Goal: Navigation & Orientation: Find specific page/section

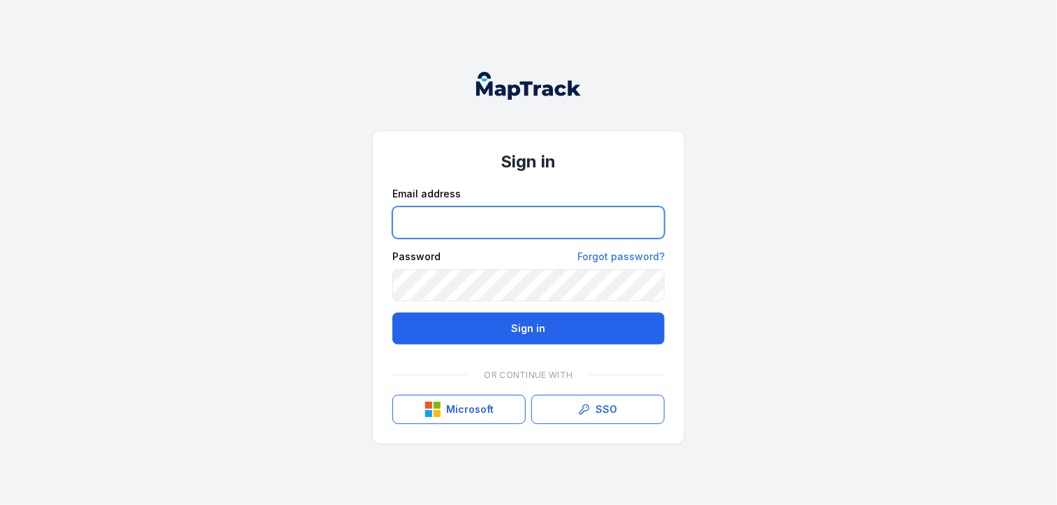
type input "**********"
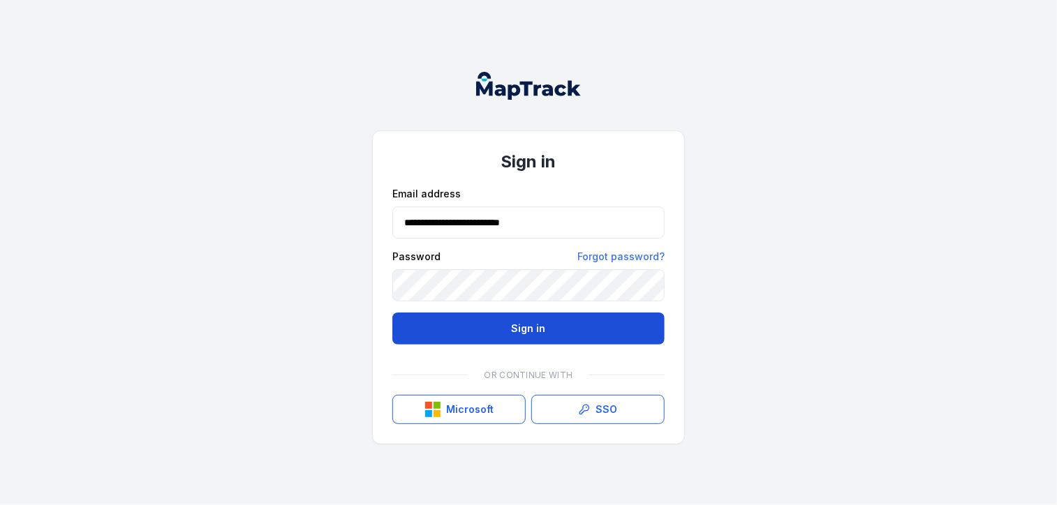
click at [407, 325] on button "Sign in" at bounding box center [528, 329] width 272 height 32
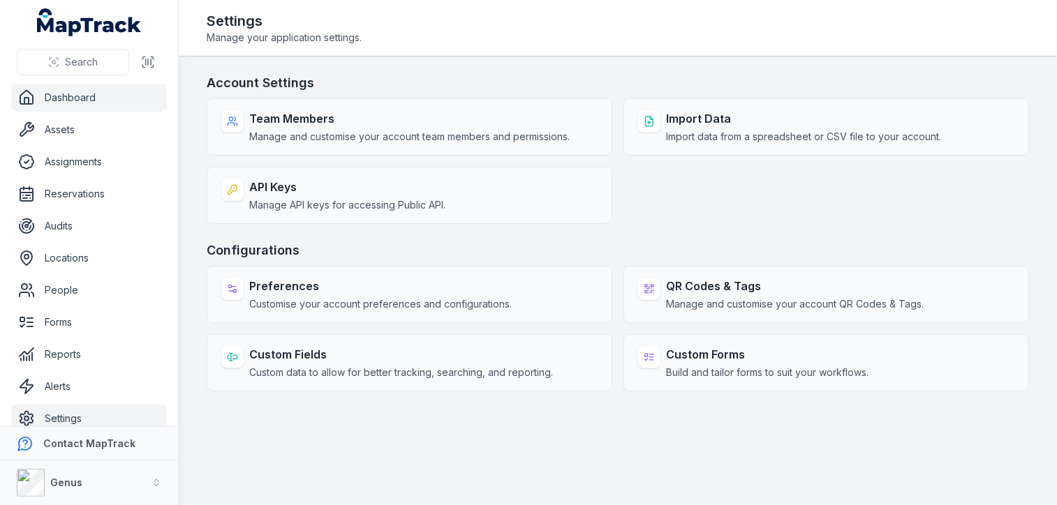
click at [65, 90] on link "Dashboard" at bounding box center [89, 98] width 156 height 28
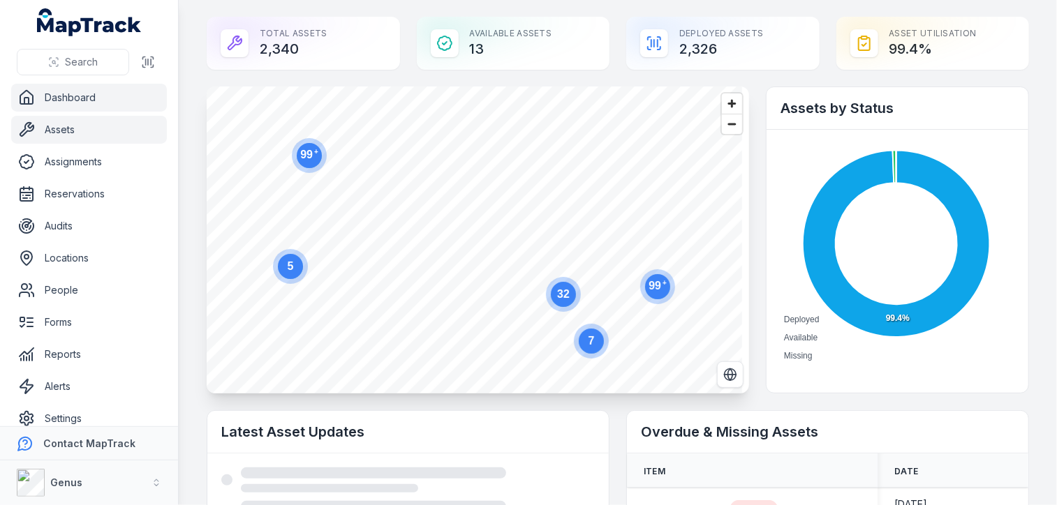
click at [61, 126] on link "Assets" at bounding box center [89, 130] width 156 height 28
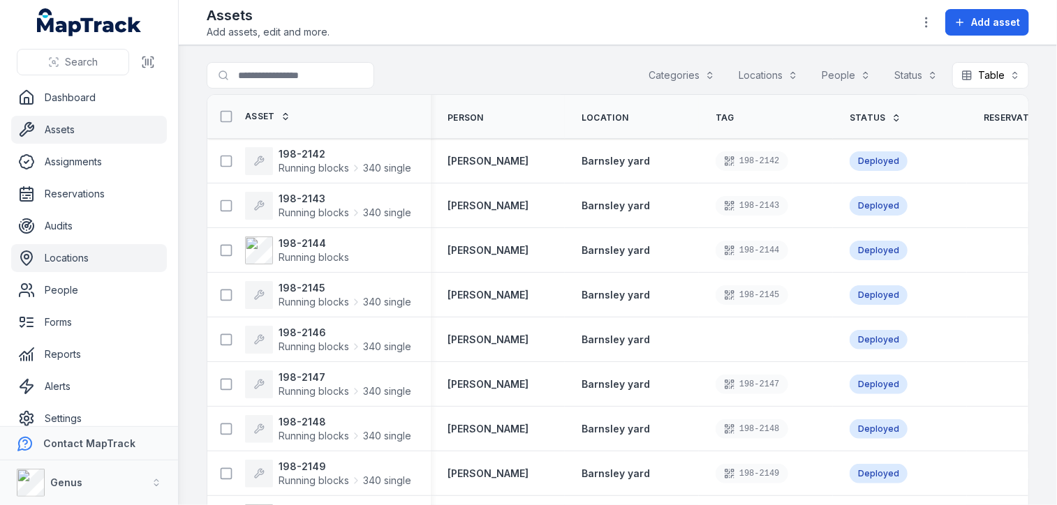
click at [66, 261] on link "Locations" at bounding box center [89, 258] width 156 height 28
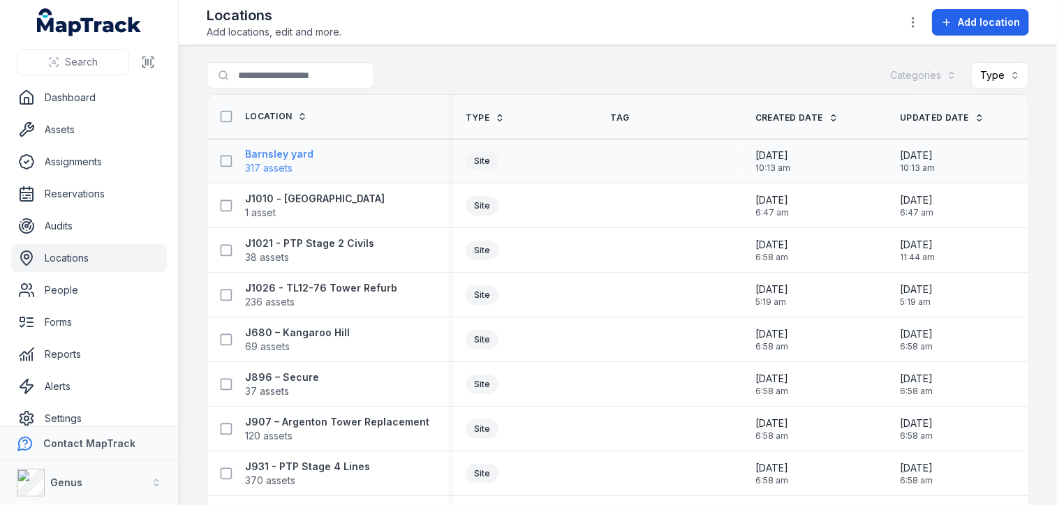
click at [279, 158] on strong "Barnsley yard" at bounding box center [279, 154] width 68 height 14
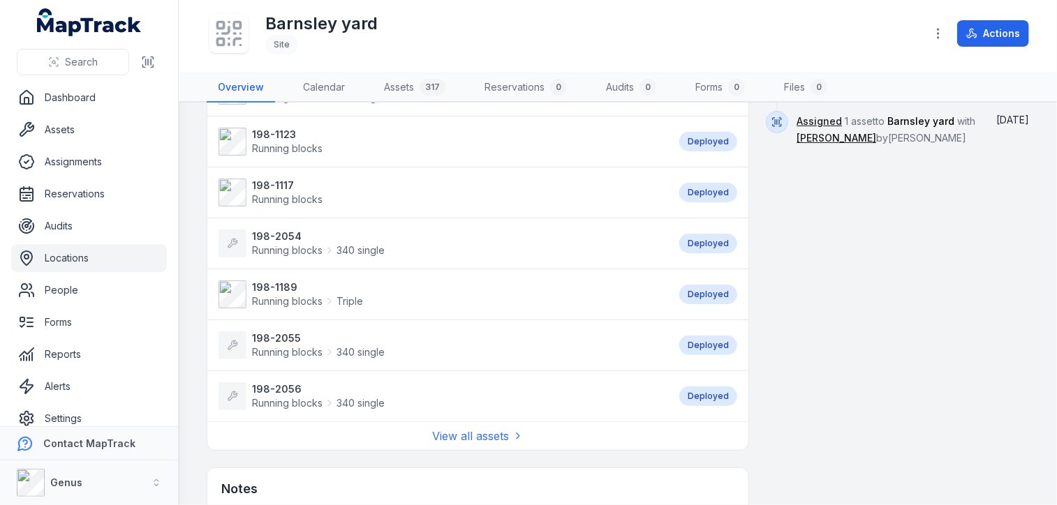
scroll to position [1041, 0]
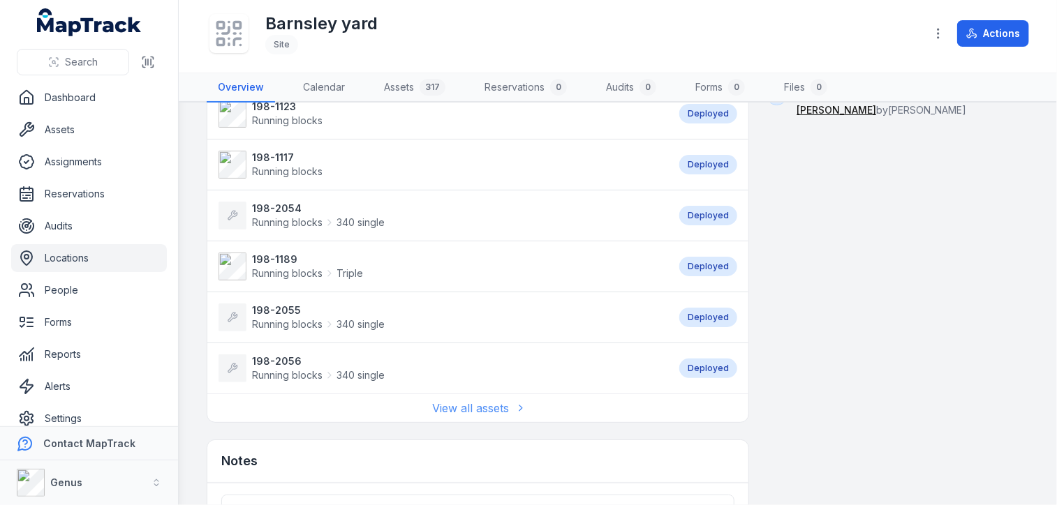
click at [458, 401] on link "View all assets" at bounding box center [478, 408] width 91 height 17
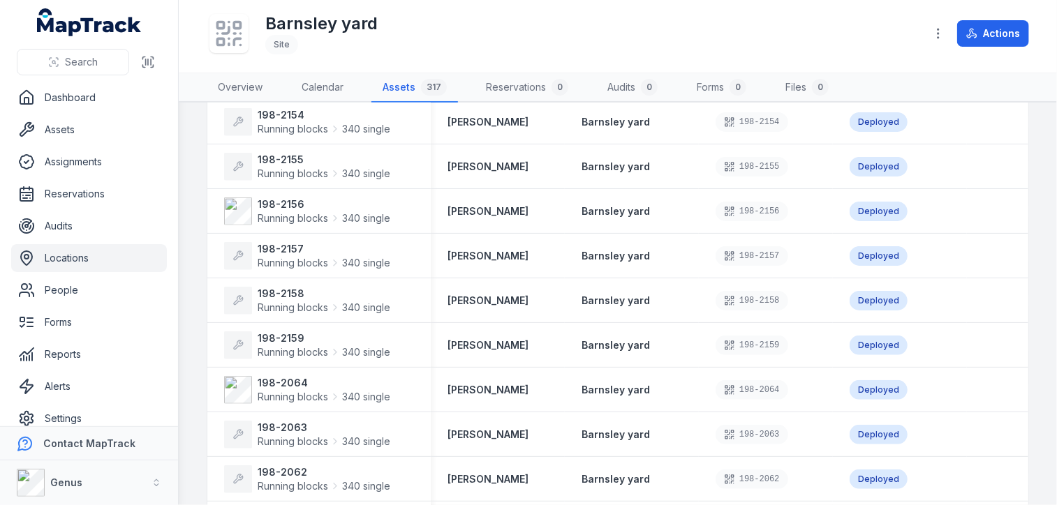
scroll to position [631, 0]
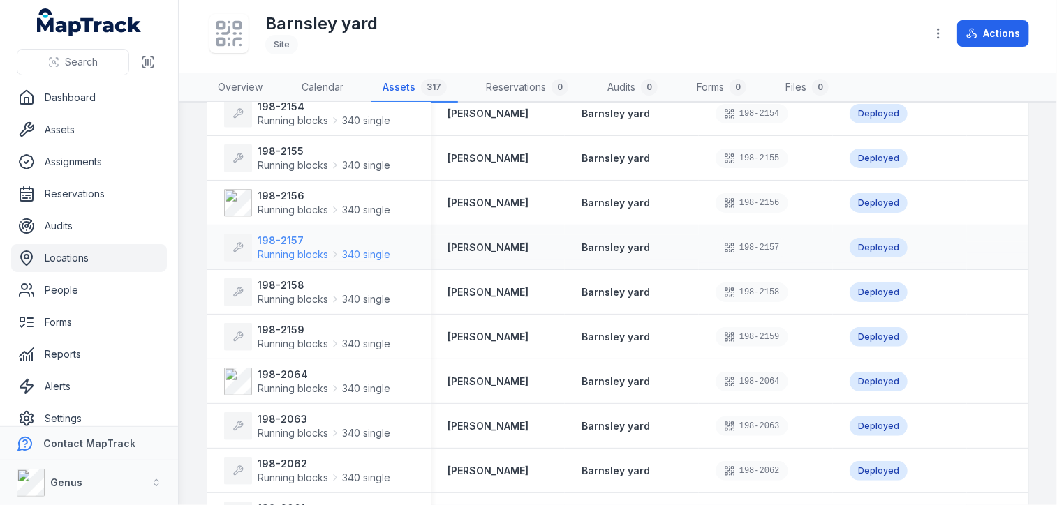
click at [292, 251] on span "Running blocks" at bounding box center [293, 255] width 71 height 14
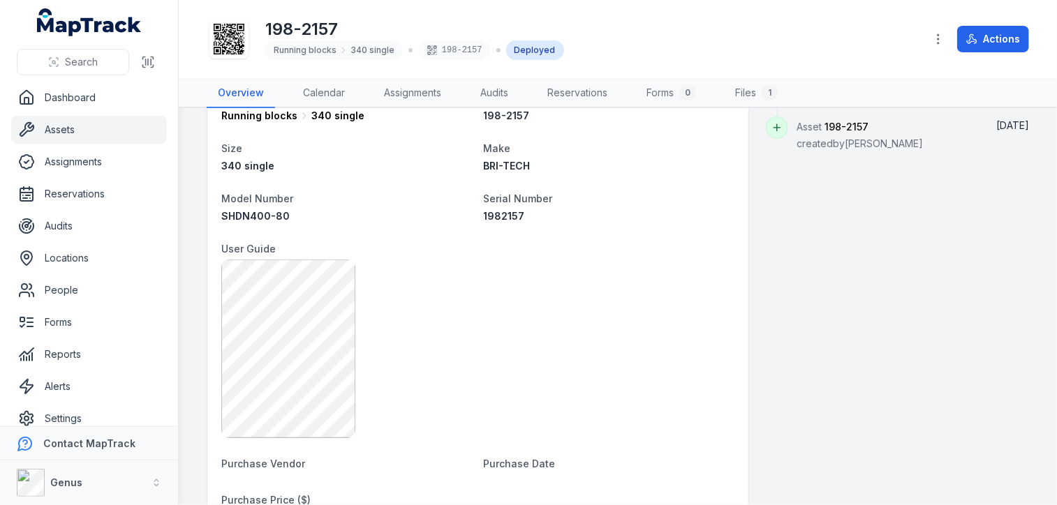
scroll to position [754, 0]
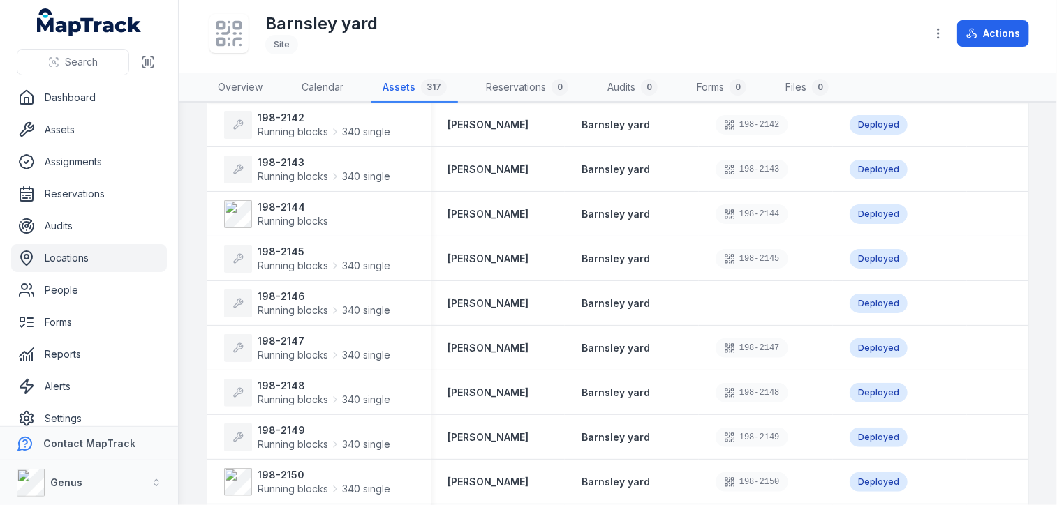
scroll to position [436, 0]
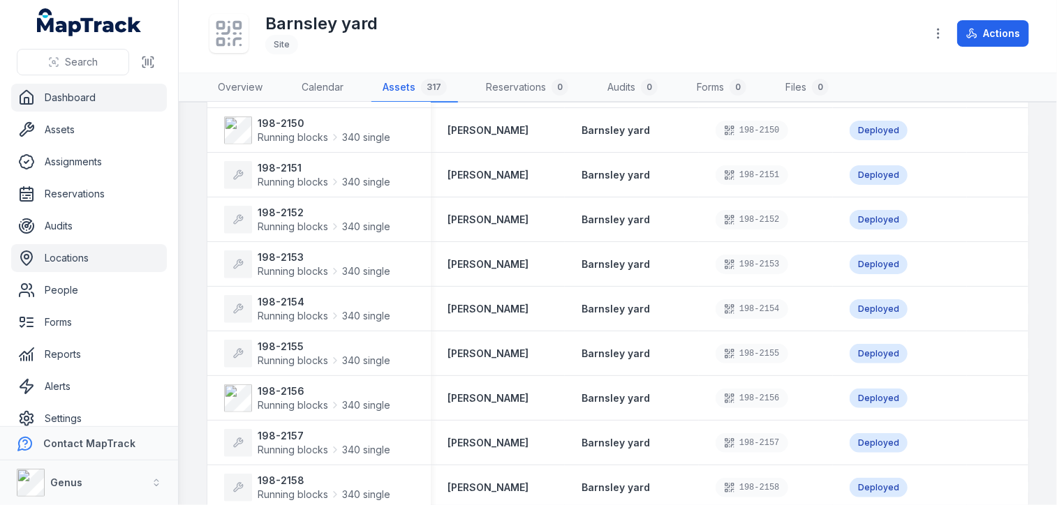
click at [75, 94] on link "Dashboard" at bounding box center [89, 98] width 156 height 28
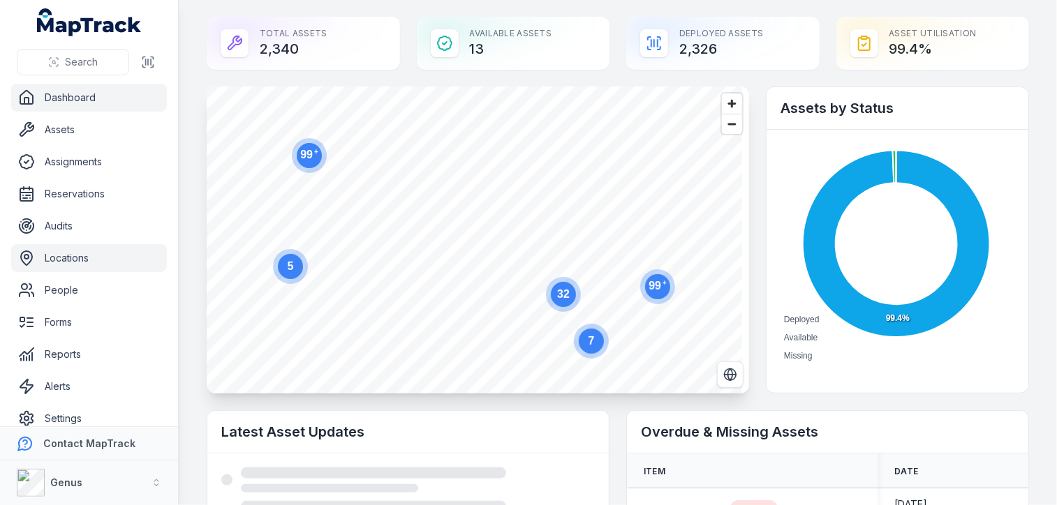
click at [59, 258] on link "Locations" at bounding box center [89, 258] width 156 height 28
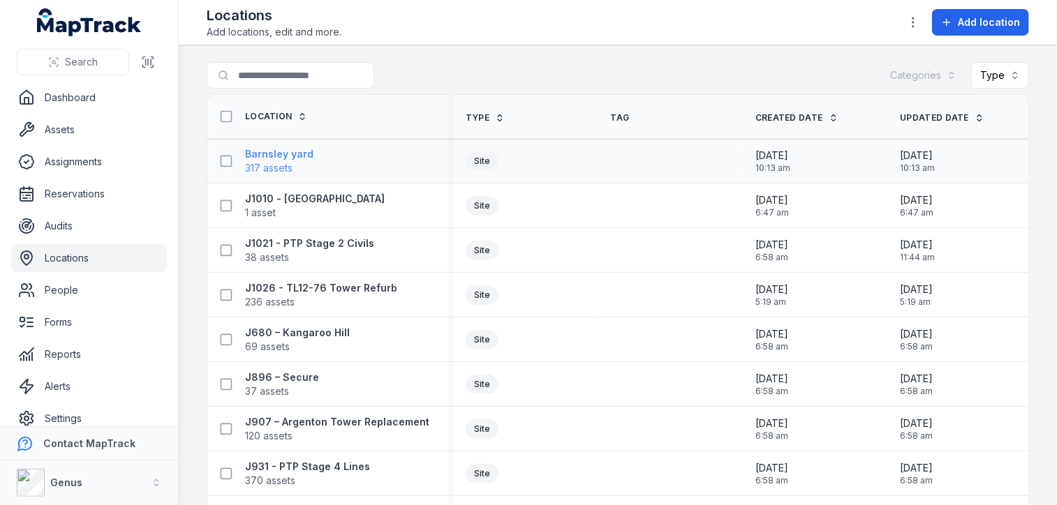
click at [267, 153] on strong "Barnsley yard" at bounding box center [279, 154] width 68 height 14
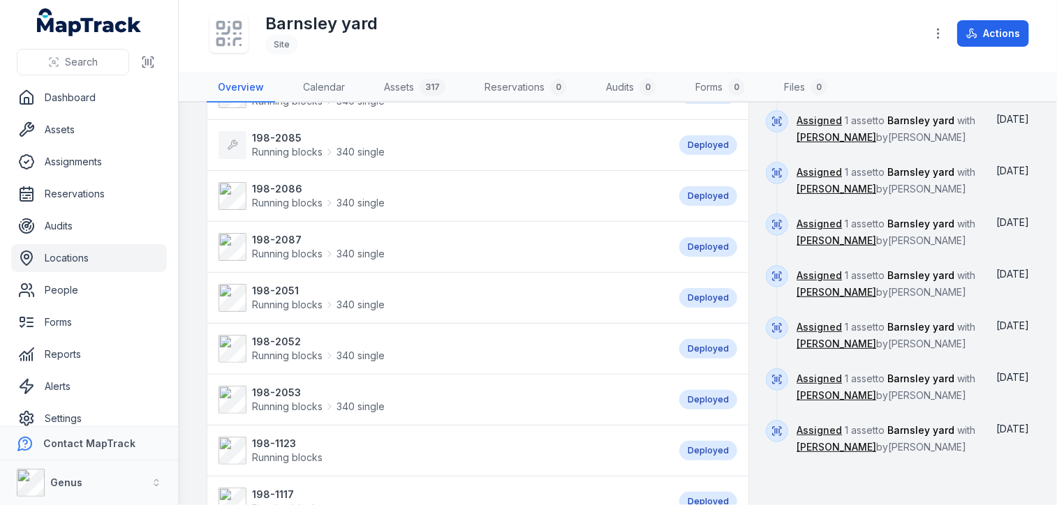
scroll to position [1057, 0]
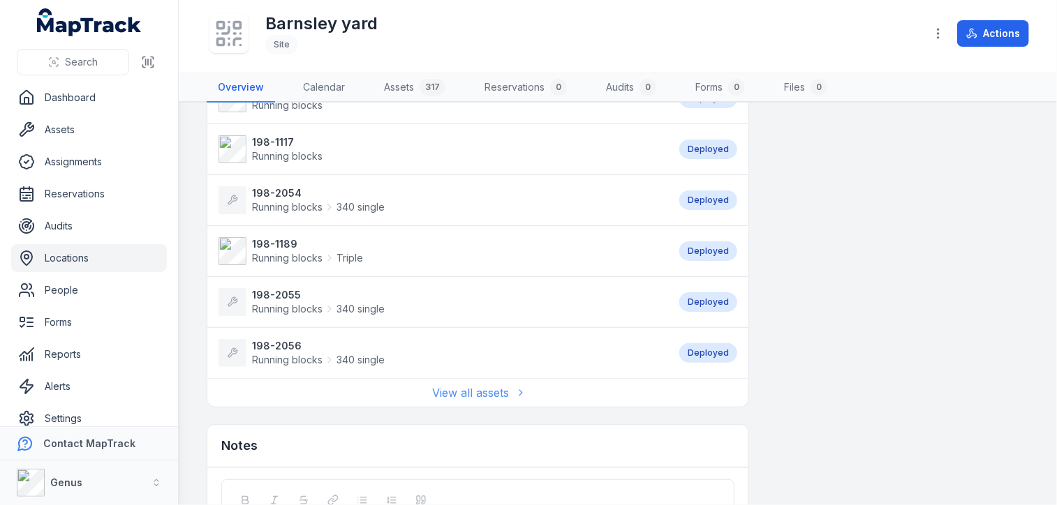
click at [468, 385] on link "View all assets" at bounding box center [478, 393] width 91 height 17
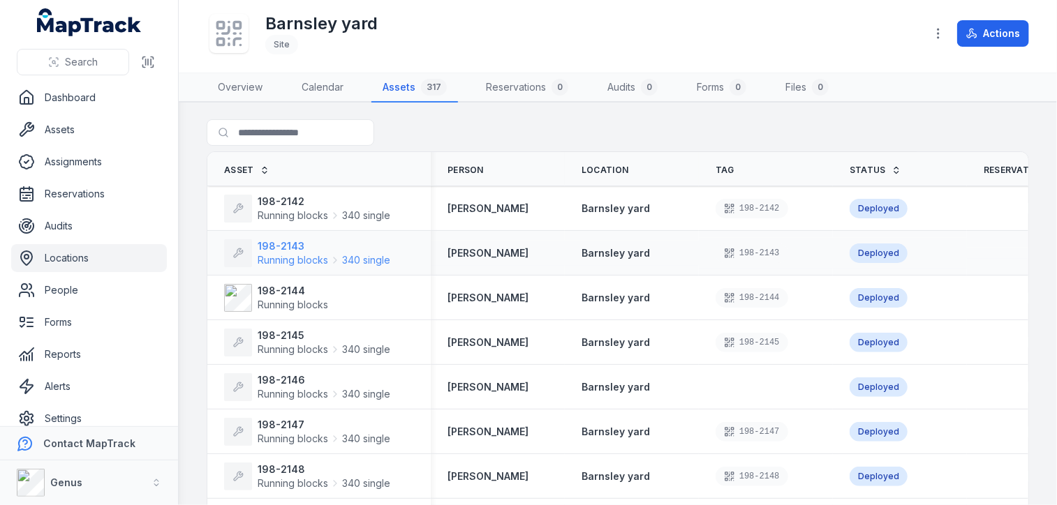
click at [316, 248] on strong "198-2143" at bounding box center [324, 246] width 133 height 14
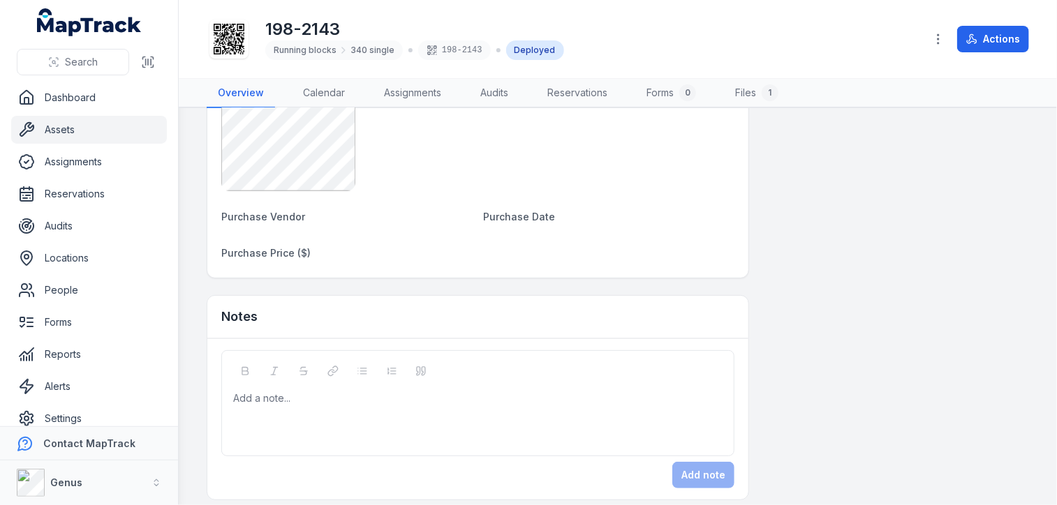
scroll to position [981, 0]
